Goal: Use online tool/utility: Utilize a website feature to perform a specific function

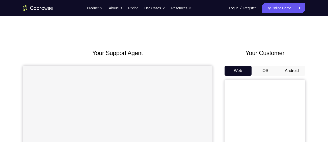
click at [290, 68] on button "Android" at bounding box center [291, 71] width 27 height 10
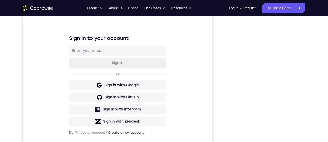
scroll to position [66, 0]
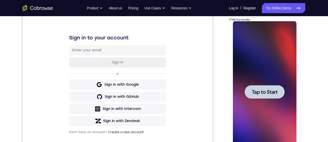
click at [264, 94] on span "Tap to Start" at bounding box center [264, 91] width 26 height 5
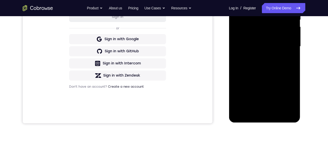
scroll to position [125, 0]
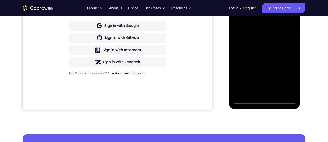
click at [262, 101] on div at bounding box center [263, 32] width 63 height 141
click at [286, 74] on div at bounding box center [263, 32] width 63 height 141
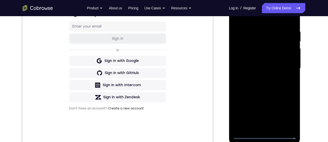
scroll to position [68, 0]
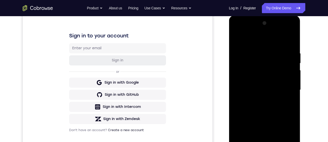
click at [275, 42] on div at bounding box center [263, 89] width 63 height 141
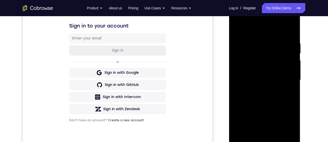
click at [281, 80] on div at bounding box center [263, 79] width 63 height 141
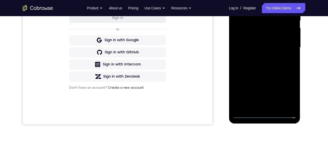
scroll to position [113, 0]
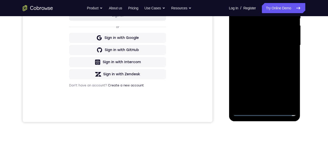
click at [257, 105] on div at bounding box center [263, 45] width 63 height 141
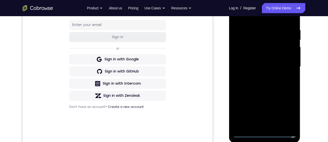
scroll to position [78, 0]
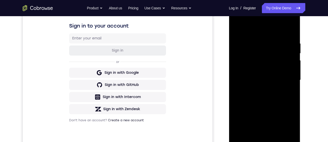
click at [271, 77] on div at bounding box center [263, 79] width 63 height 141
click at [248, 71] on div at bounding box center [263, 79] width 63 height 141
click at [260, 83] on div at bounding box center [263, 79] width 63 height 141
click at [275, 98] on div at bounding box center [263, 79] width 63 height 141
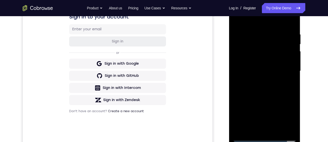
scroll to position [84, 0]
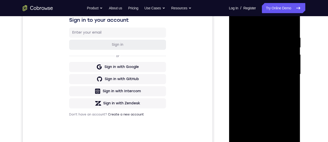
click at [266, 97] on div at bounding box center [263, 74] width 63 height 141
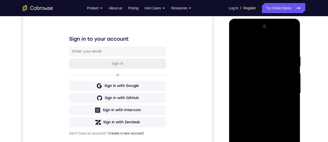
scroll to position [81, 0]
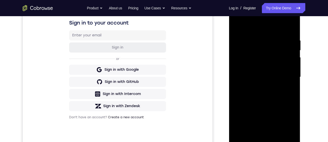
click at [264, 137] on div at bounding box center [263, 76] width 63 height 141
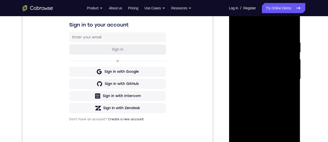
scroll to position [78, 0]
